Goal: Navigation & Orientation: Find specific page/section

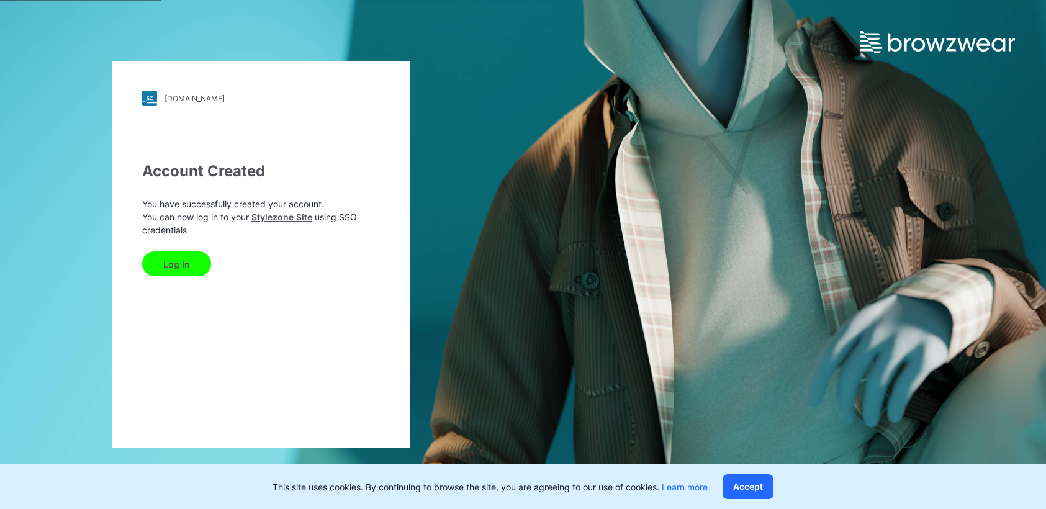
click at [163, 267] on button "Log In" at bounding box center [176, 263] width 69 height 25
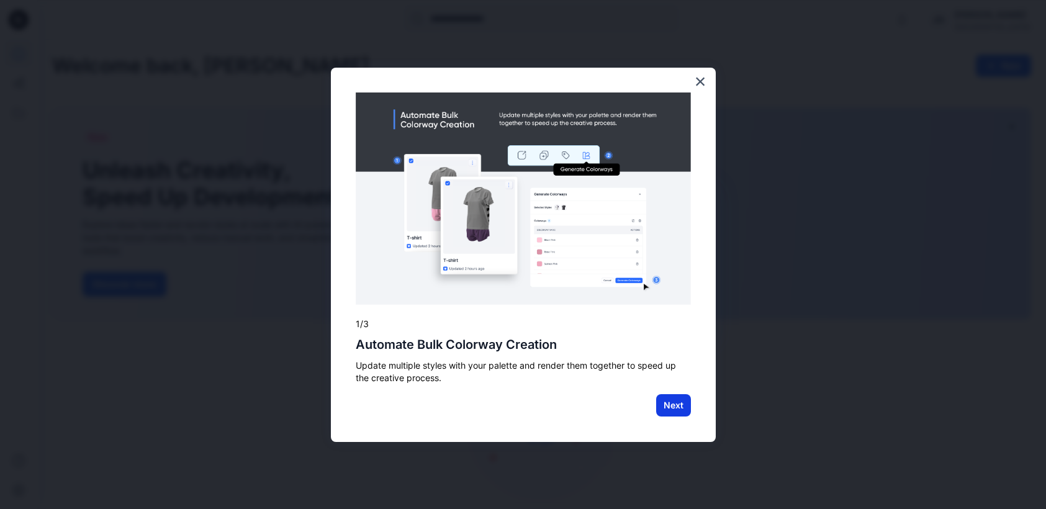
click at [675, 405] on button "Next" at bounding box center [673, 405] width 35 height 22
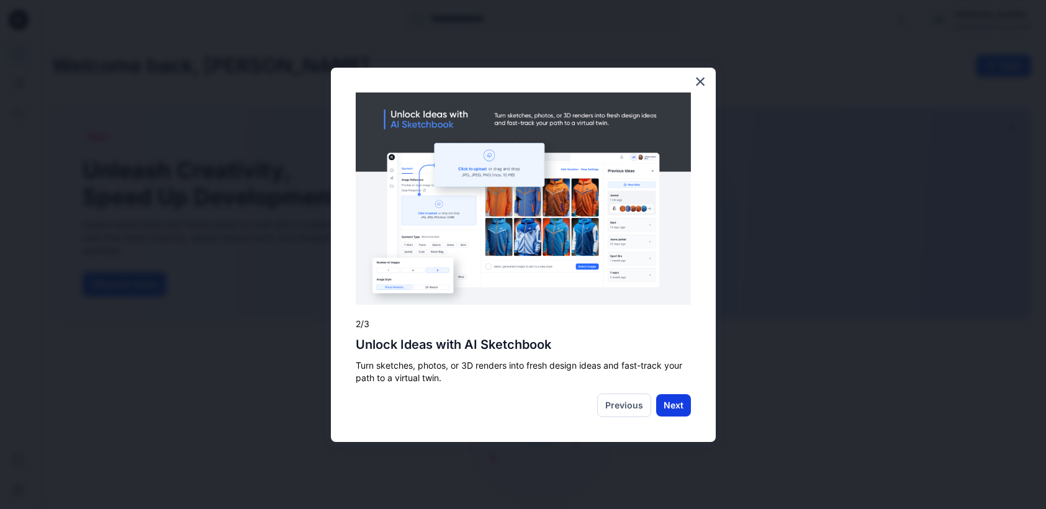
click at [686, 406] on button "Next" at bounding box center [673, 405] width 35 height 22
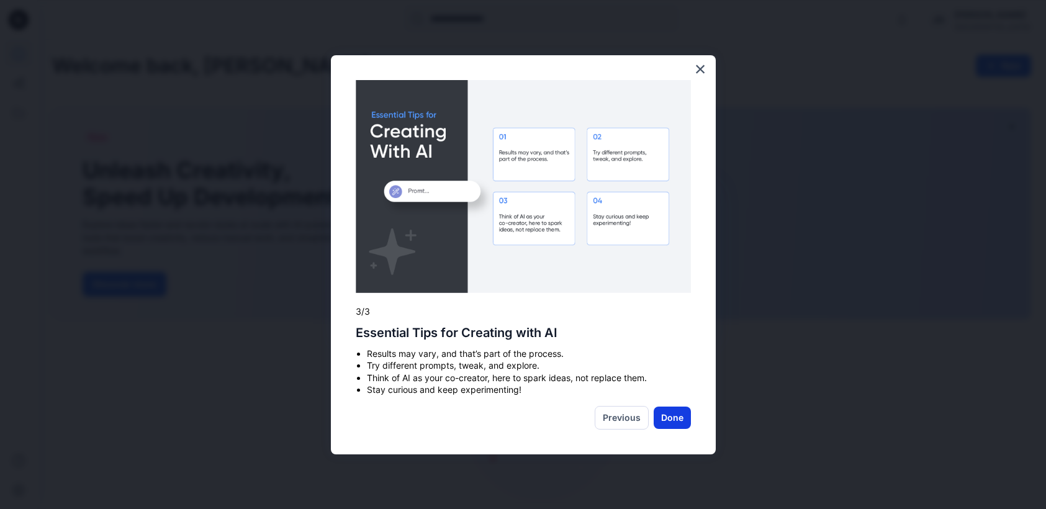
click at [682, 418] on button "Done" at bounding box center [671, 417] width 37 height 22
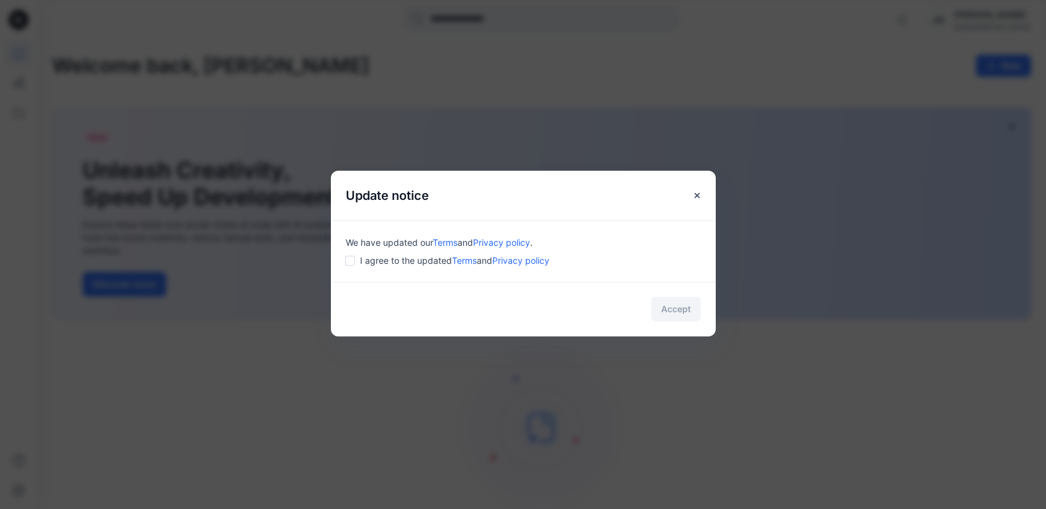
click at [343, 261] on div "We have updated our Terms and Privacy policy . I agree to the updated Terms and…" at bounding box center [523, 250] width 385 height 61
click at [655, 304] on button "Accept" at bounding box center [676, 309] width 50 height 25
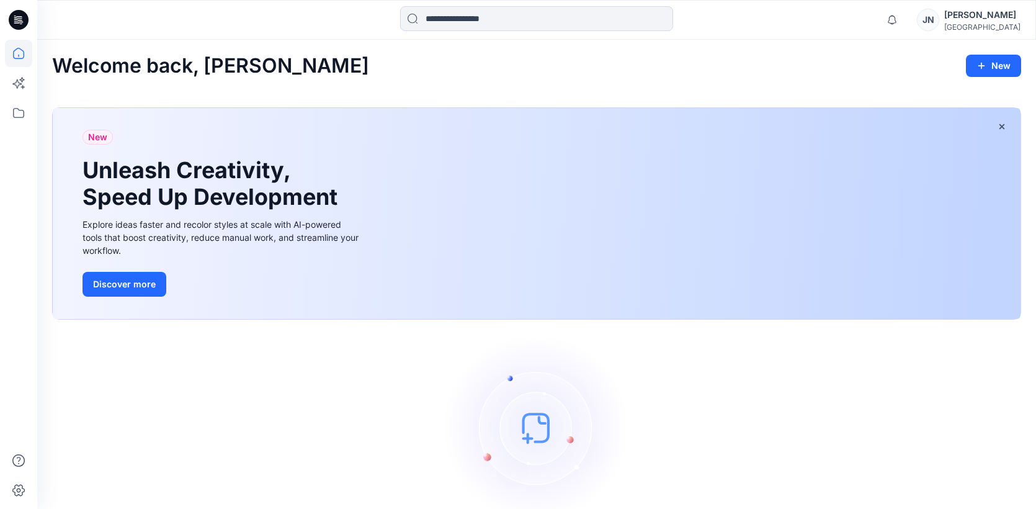
click at [14, 23] on icon at bounding box center [19, 20] width 20 height 20
click at [21, 26] on icon at bounding box center [19, 20] width 20 height 20
click at [22, 57] on icon at bounding box center [18, 53] width 27 height 27
click at [22, 77] on icon at bounding box center [22, 80] width 6 height 6
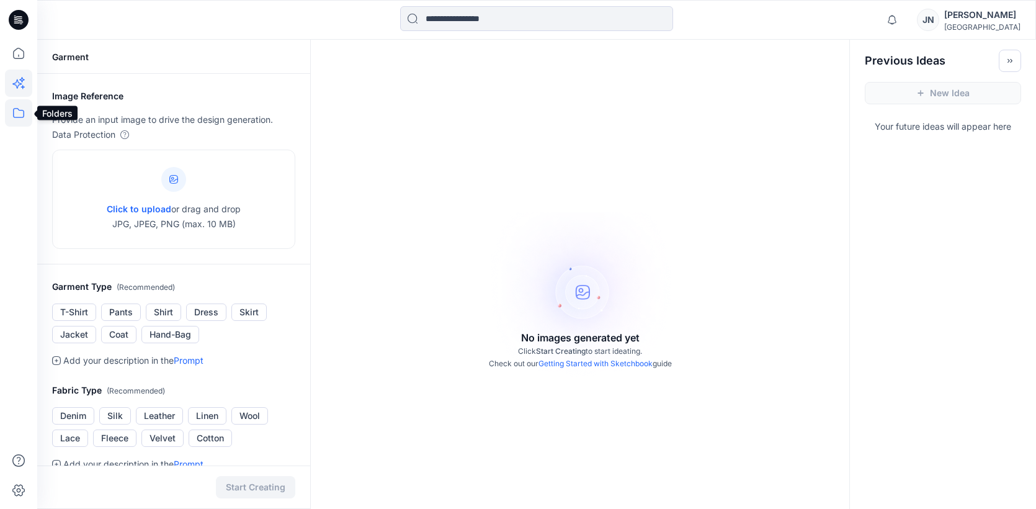
click at [17, 105] on icon at bounding box center [18, 112] width 27 height 27
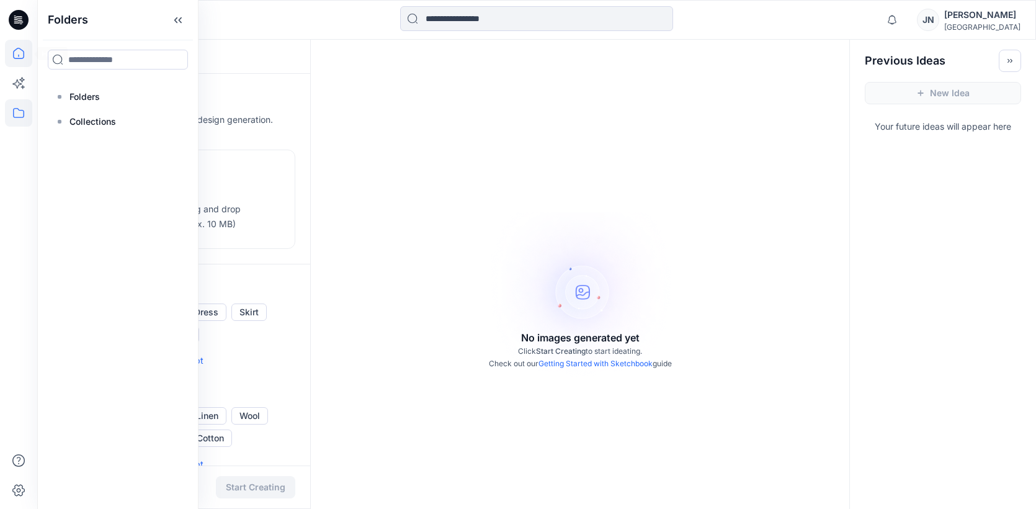
click at [22, 45] on icon at bounding box center [18, 53] width 27 height 27
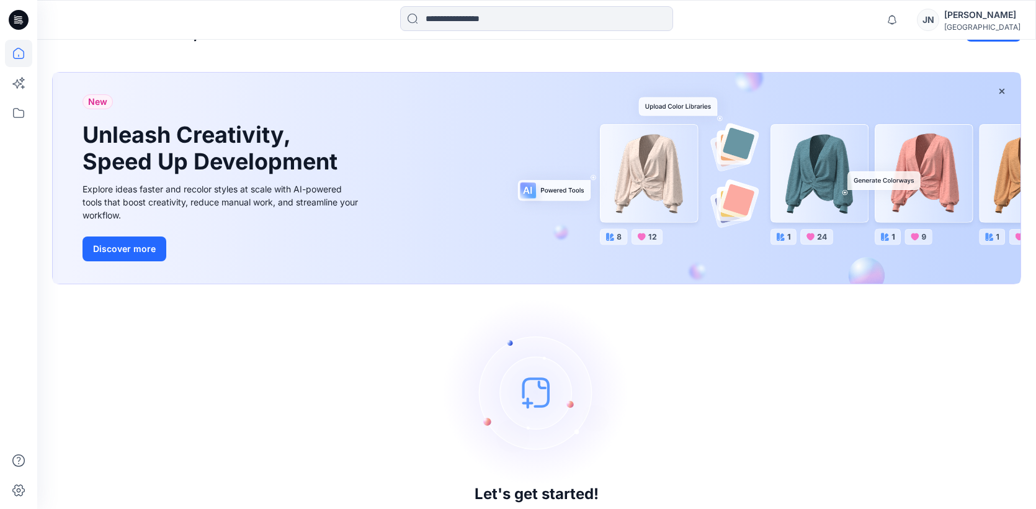
scroll to position [63, 0]
